Goal: Information Seeking & Learning: Learn about a topic

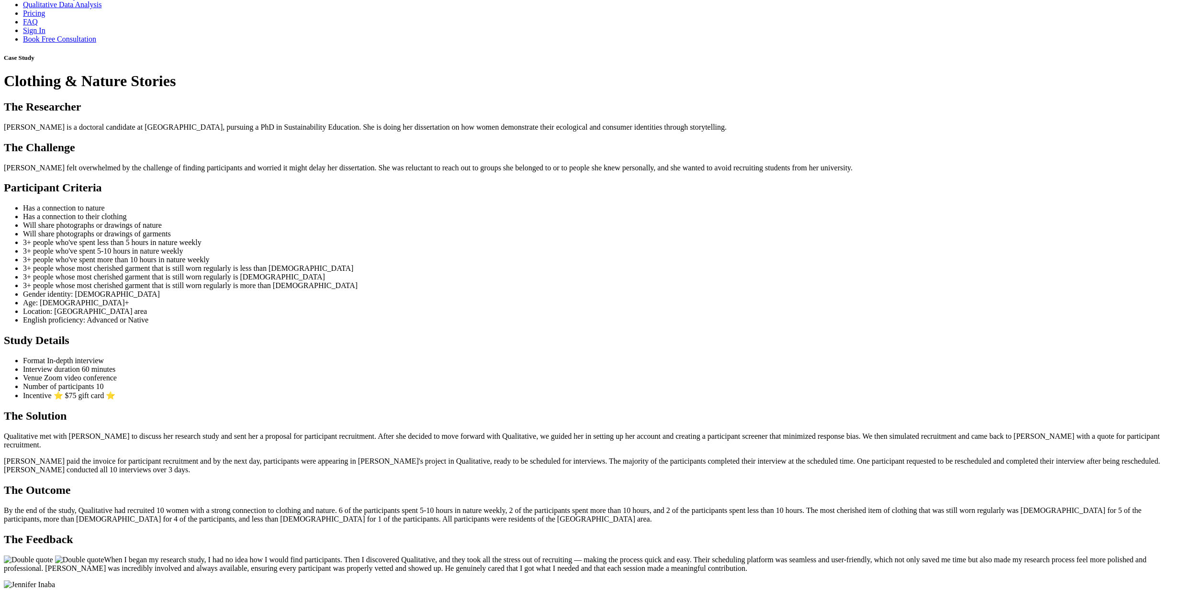
click at [296, 278] on ui-view "Case Study Clothing & Nature Stories The Researcher [PERSON_NAME] is a doctoral…" at bounding box center [590, 354] width 1172 height 600
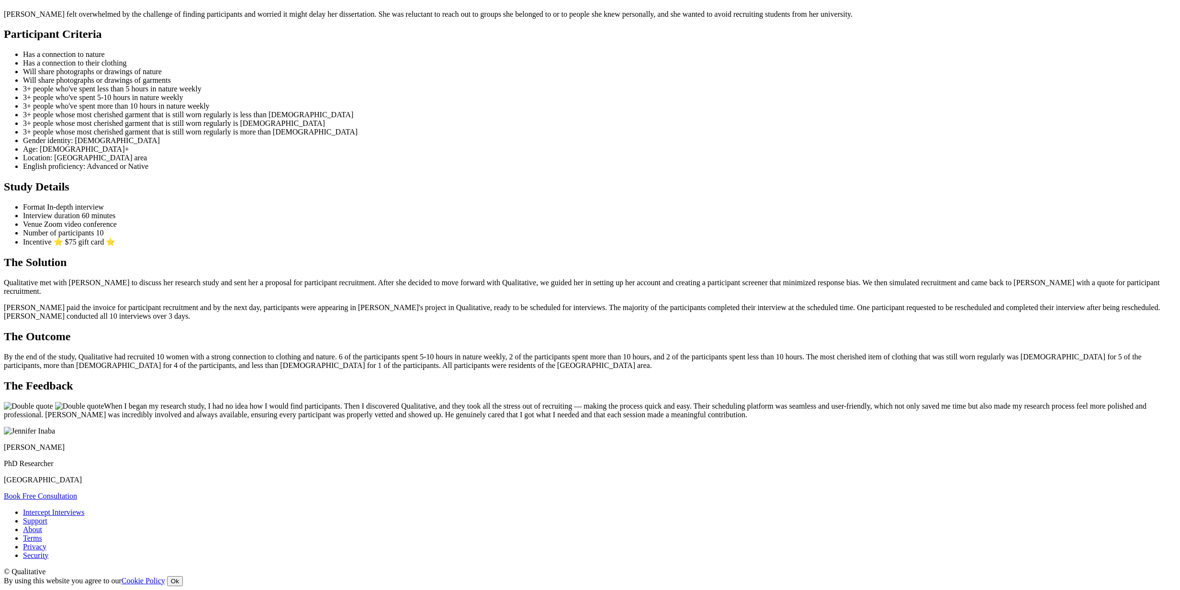
scroll to position [1298, 0]
click at [42, 526] on link "About" at bounding box center [32, 530] width 19 height 8
click at [875, 328] on ui-view "Case Study Clothing & Nature Stories The Researcher Jennifer is a doctoral cand…" at bounding box center [590, 200] width 1172 height 600
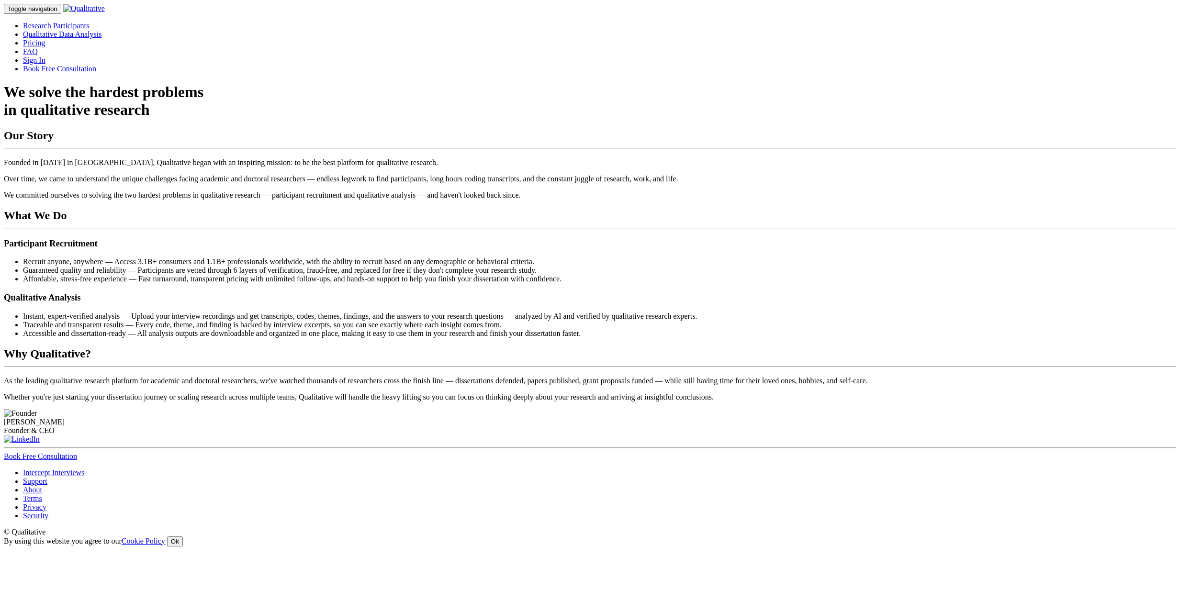
scroll to position [467, 0]
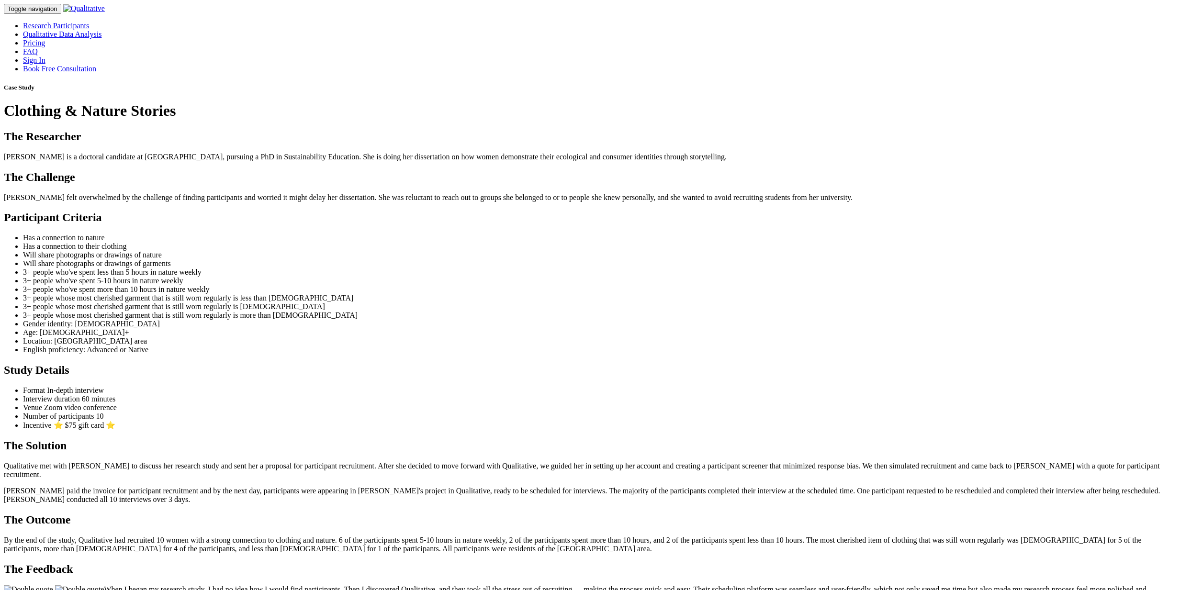
scroll to position [1086, 0]
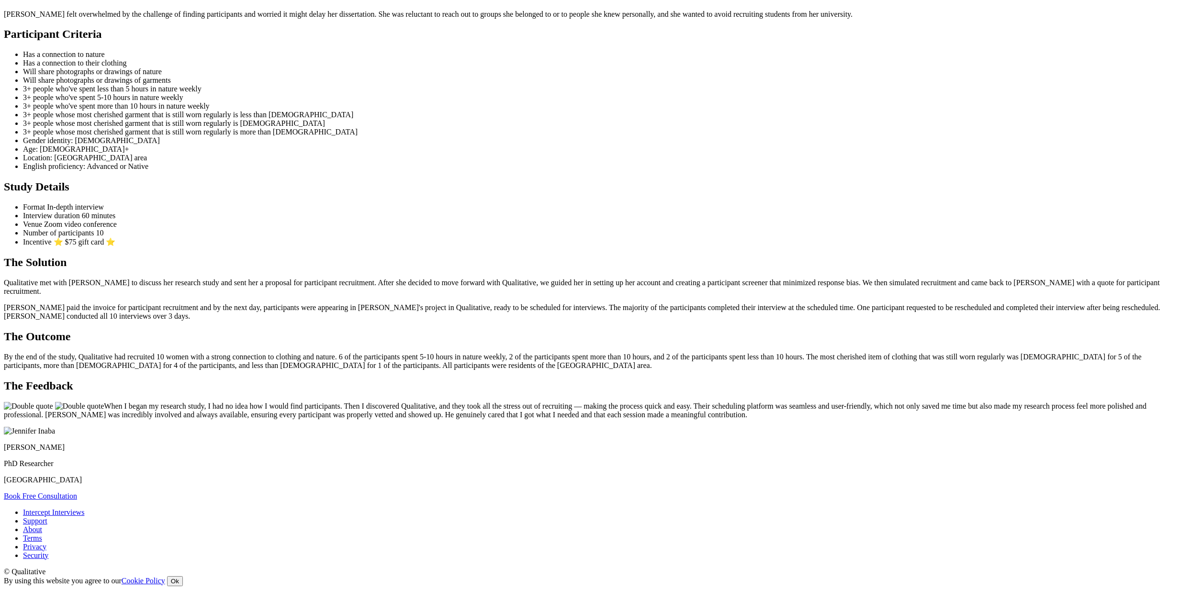
scroll to position [1001, 0]
click at [581, 353] on p "By the end of the study, Qualitative had recruited 10 women with a strong conne…" at bounding box center [590, 361] width 1172 height 17
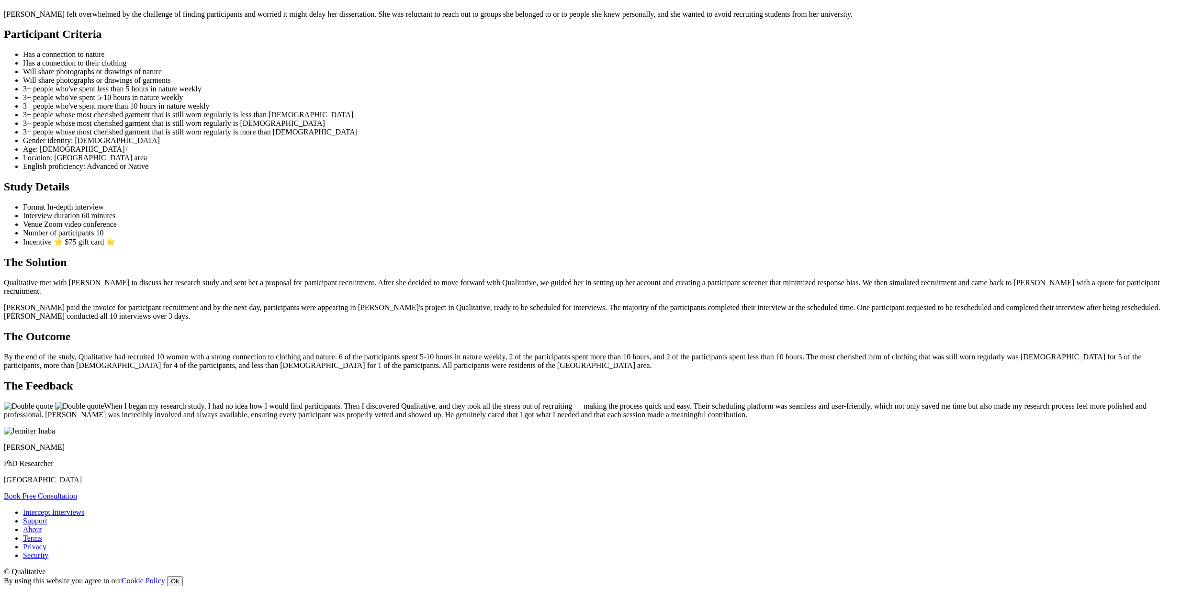
click at [298, 508] on div "Intercept Interviews Support About Terms Privacy Security © Qualitative By usin…" at bounding box center [590, 547] width 1172 height 78
click at [223, 459] on ui-view "Case Study Clothing & Nature Stories The Researcher Jennifer is a doctoral cand…" at bounding box center [590, 200] width 1172 height 600
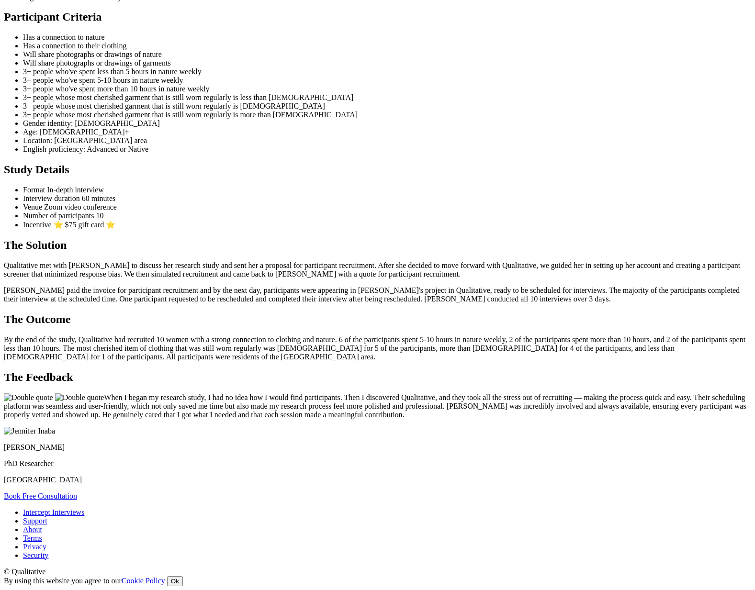
click at [535, 393] on p "When I began my research study, I had no idea how I would find participants. Th…" at bounding box center [377, 406] width 747 height 26
click at [545, 439] on ui-view "Case Study Clothing & Nature Stories The Researcher Jennifer is a doctoral cand…" at bounding box center [377, 188] width 747 height 626
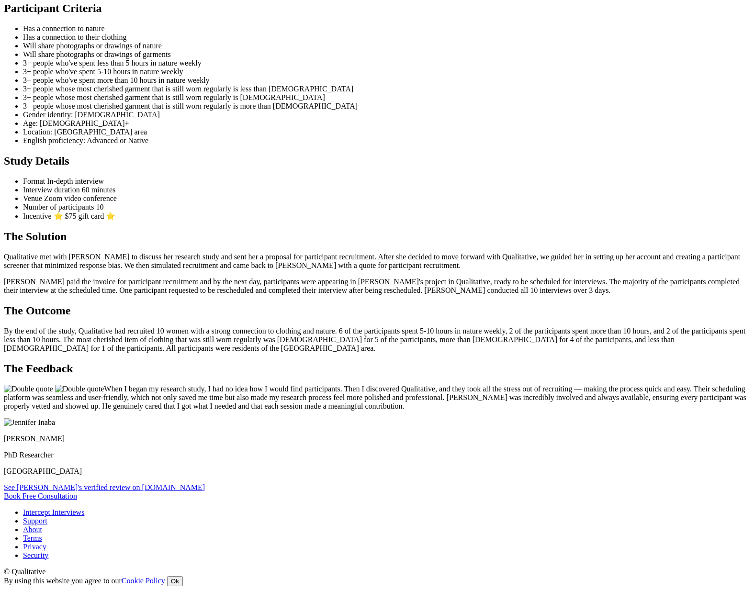
click at [205, 483] on link "See [PERSON_NAME]'s verified review on [DOMAIN_NAME]" at bounding box center [104, 487] width 201 height 8
click at [54, 450] on ui-view "Case Study Clothing & Nature Stories The Researcher Jennifer is a doctoral cand…" at bounding box center [377, 183] width 747 height 634
click at [562, 398] on ui-view "Case Study Clothing & Nature Stories The Researcher Jennifer is a doctoral cand…" at bounding box center [377, 183] width 747 height 634
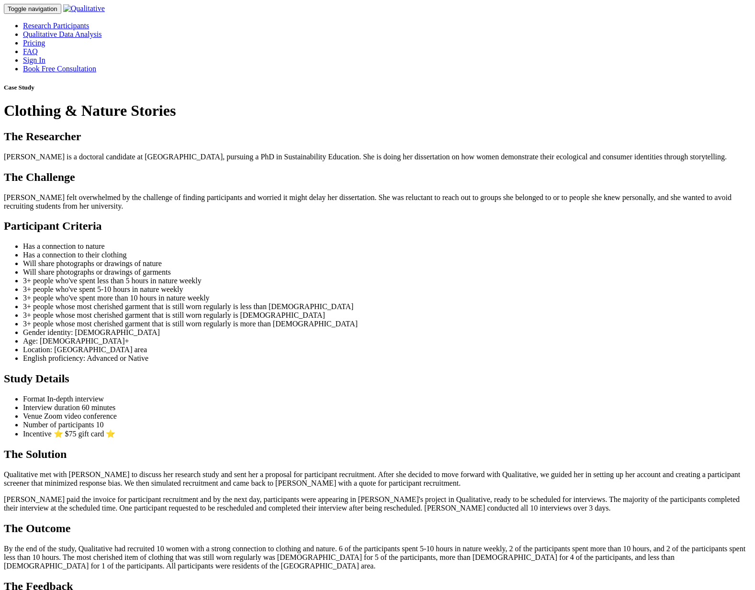
scroll to position [948, 0]
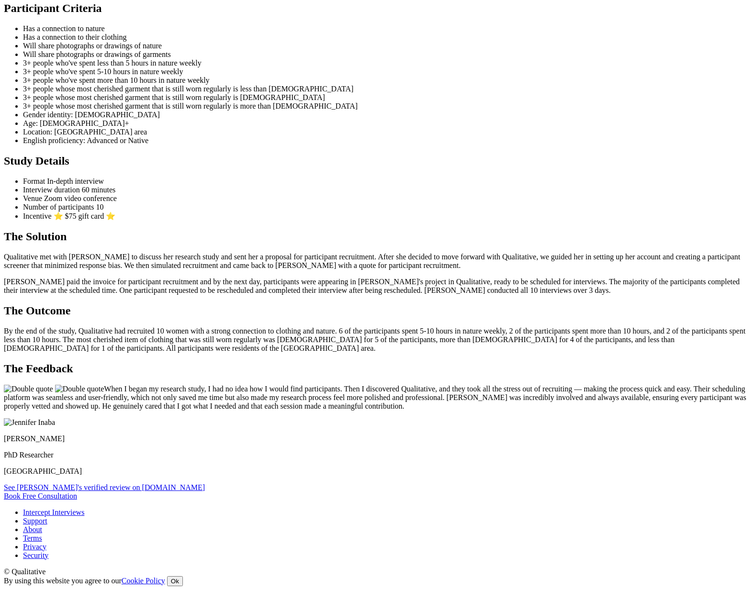
click at [205, 483] on link "See [PERSON_NAME]'s verified review on [DOMAIN_NAME]" at bounding box center [104, 487] width 201 height 8
click at [258, 492] on div "Book Free Consultation" at bounding box center [377, 496] width 747 height 9
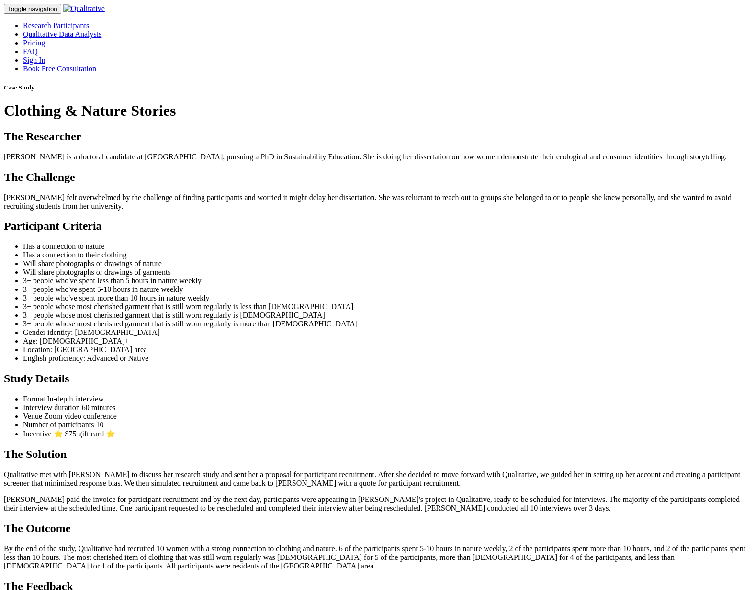
click at [227, 5] on nav "Toggle navigation Research Participants Qualitative Data Analysis Pricing FAQ" at bounding box center [377, 38] width 747 height 69
click at [89, 22] on link "Research Participants" at bounding box center [56, 26] width 66 height 8
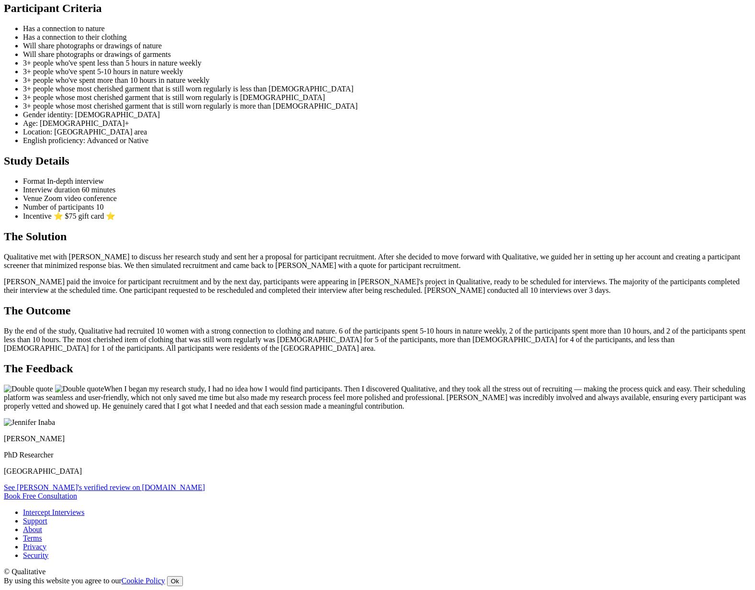
scroll to position [948, 0]
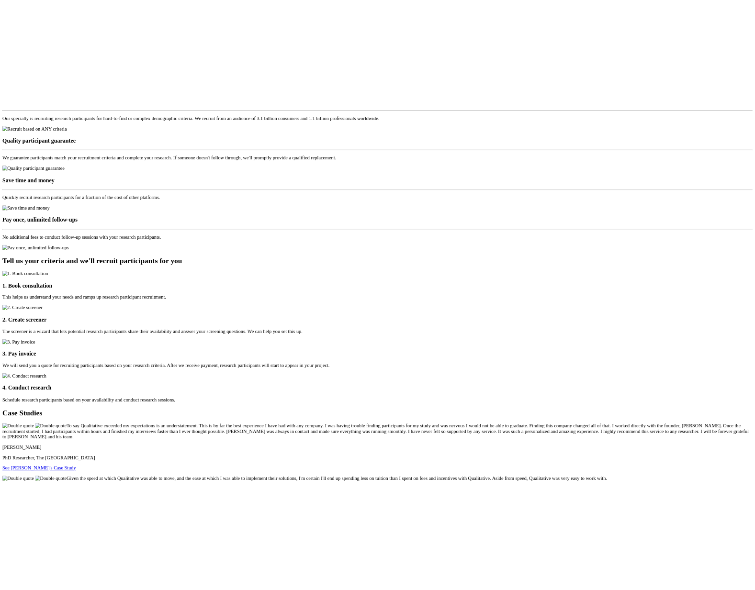
scroll to position [1454, 0]
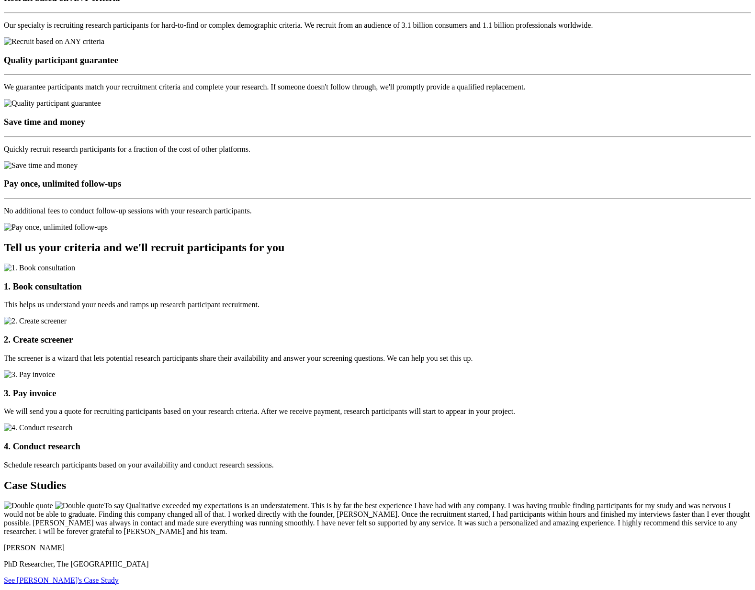
click at [527, 330] on ui-view "Research Participant Recruitment For Doctoral Researchers Book Free Consultatio…" at bounding box center [377, 477] width 747 height 3696
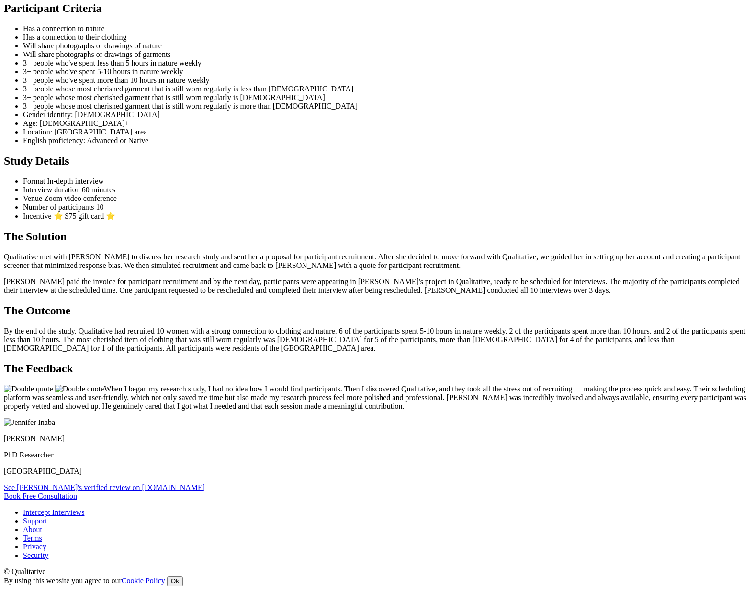
click at [566, 492] on div "Book Free Consultation" at bounding box center [377, 496] width 747 height 9
click at [104, 394] on ui-view "Case Study Clothing & Nature Stories The Researcher Jennifer is a doctoral cand…" at bounding box center [377, 183] width 747 height 634
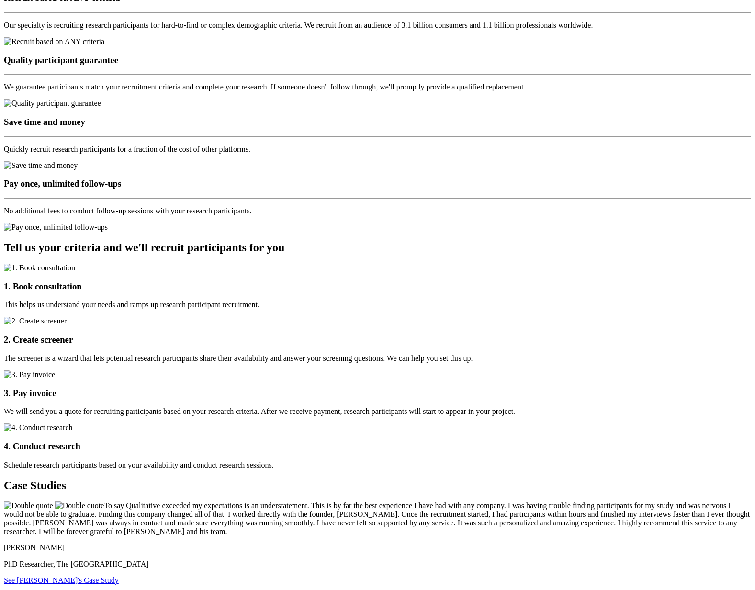
click at [272, 336] on ui-view "Research Participant Recruitment For Doctoral Researchers Book Free Consultatio…" at bounding box center [377, 477] width 747 height 3696
